Goal: Task Accomplishment & Management: Complete application form

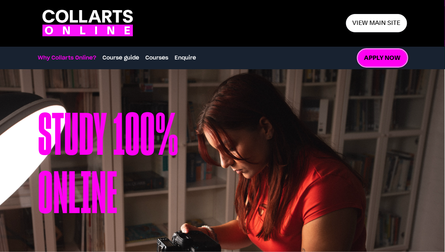
click at [375, 60] on link "Apply now" at bounding box center [382, 58] width 49 height 18
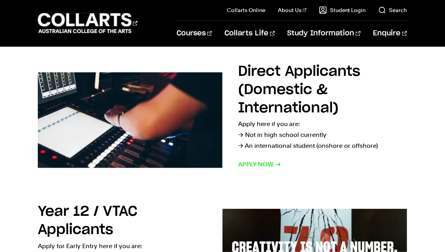
scroll to position [104, 0]
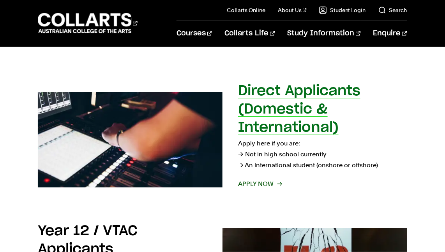
click at [261, 183] on span "Apply now" at bounding box center [259, 184] width 43 height 11
